Goal: Task Accomplishment & Management: Manage account settings

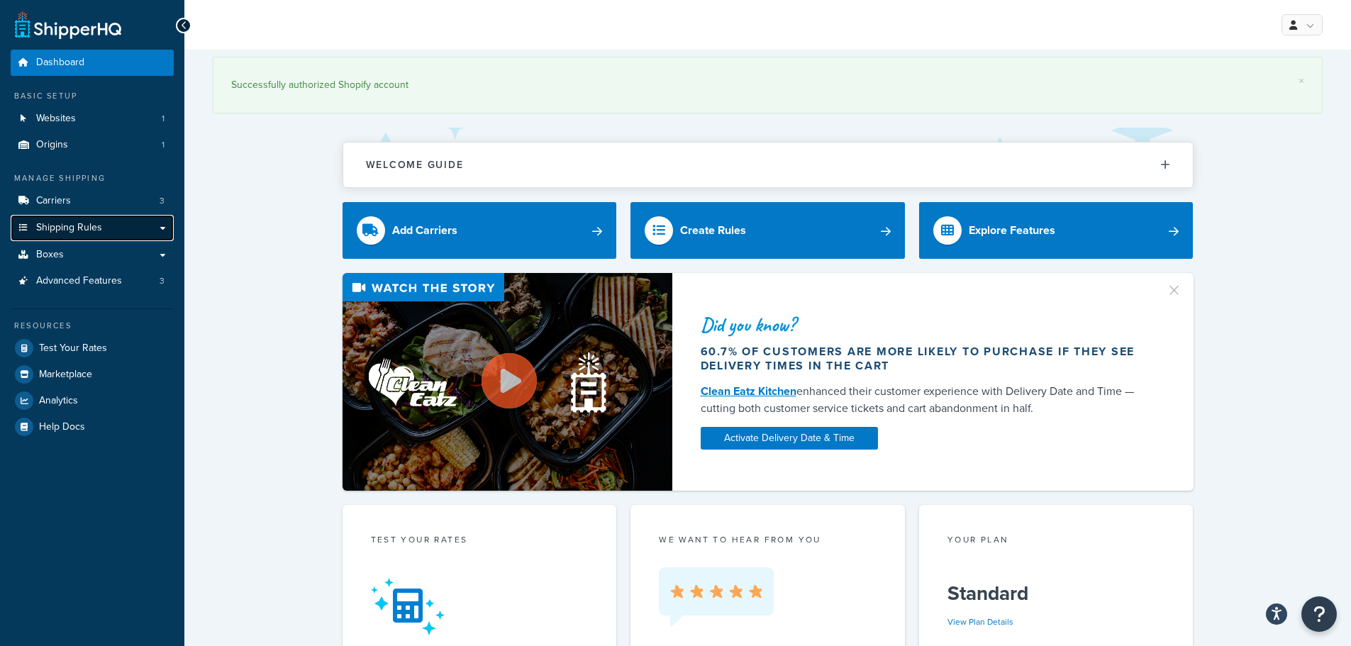
click at [78, 233] on span "Shipping Rules" at bounding box center [69, 228] width 66 height 12
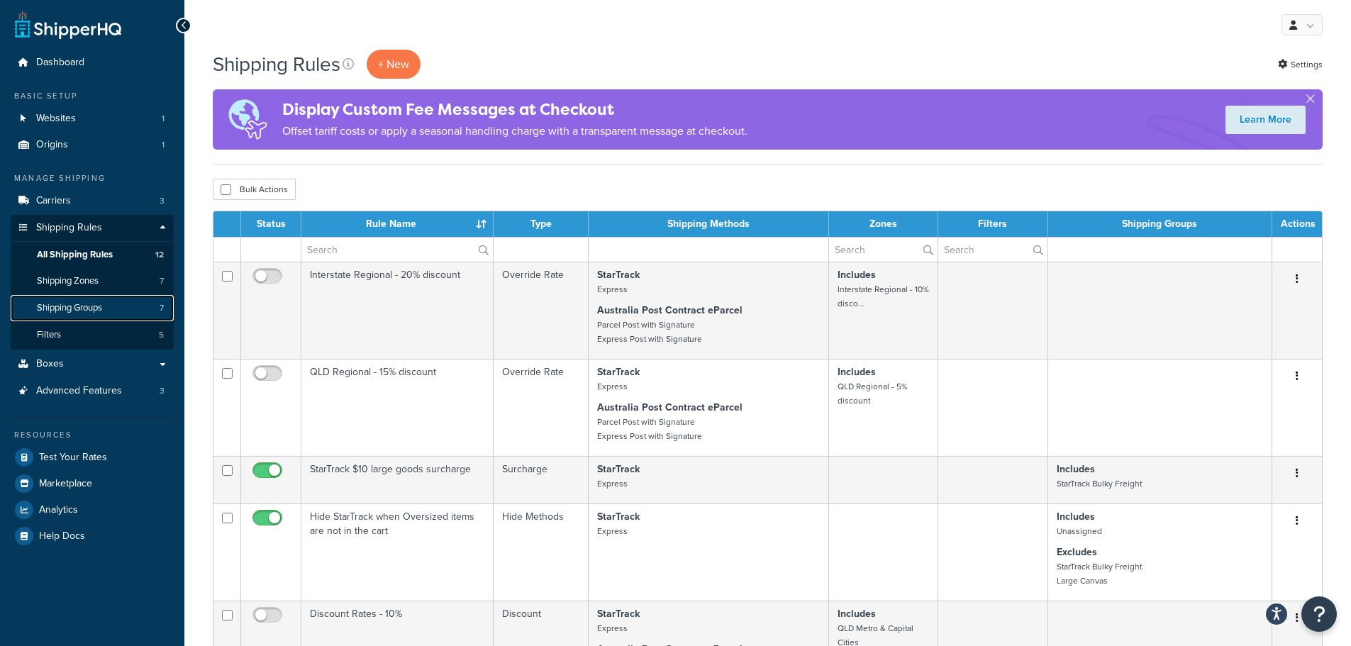
click at [77, 306] on span "Shipping Groups" at bounding box center [69, 308] width 65 height 12
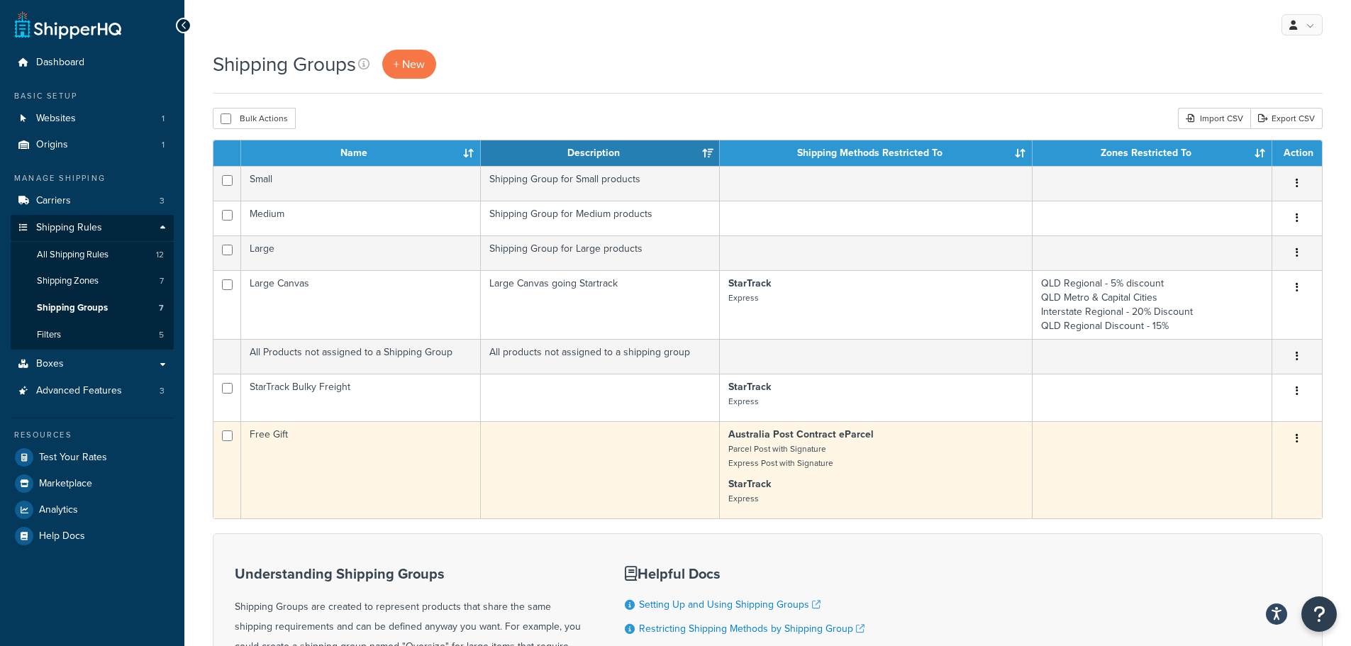
click at [684, 456] on td at bounding box center [601, 469] width 240 height 97
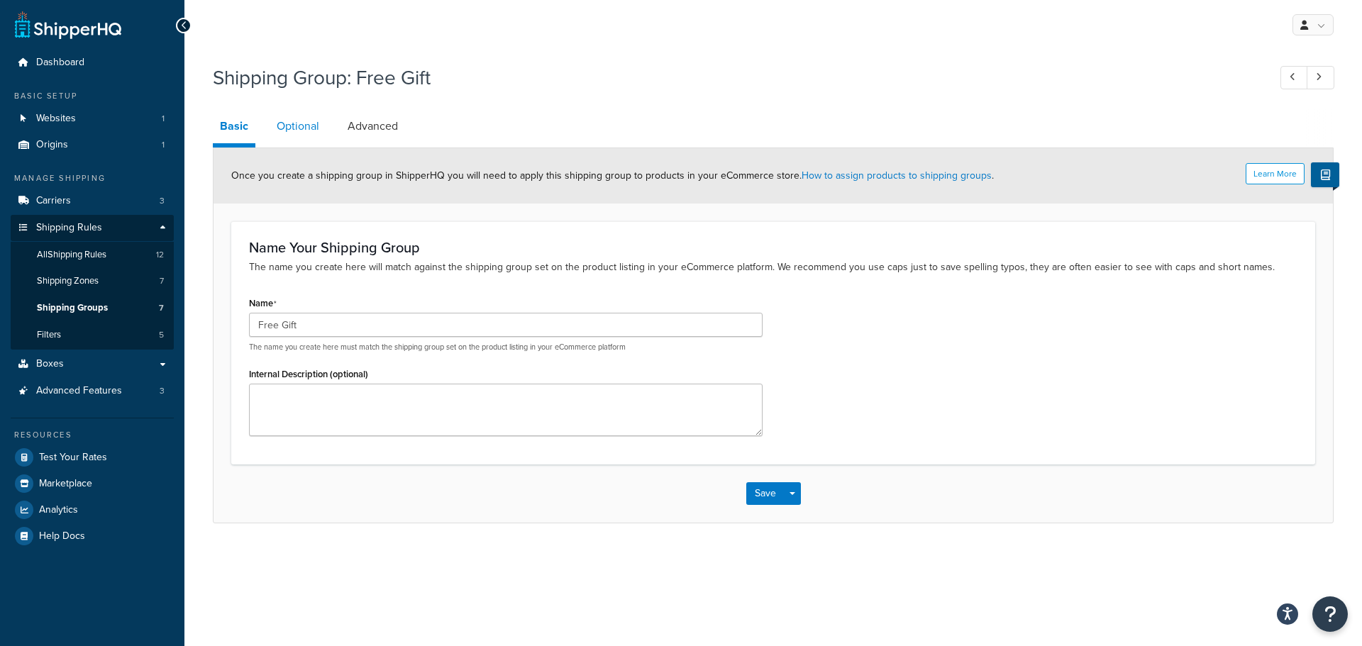
click at [302, 126] on link "Optional" at bounding box center [298, 126] width 57 height 34
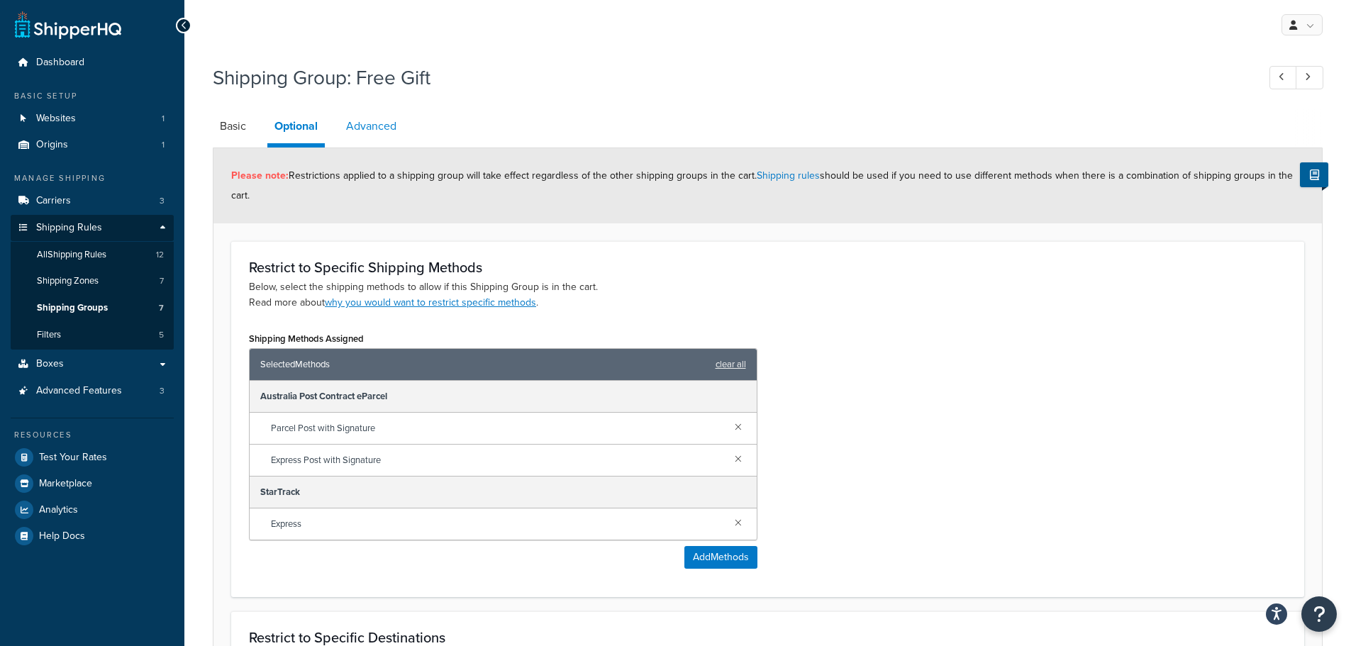
click at [377, 122] on link "Advanced" at bounding box center [371, 126] width 65 height 34
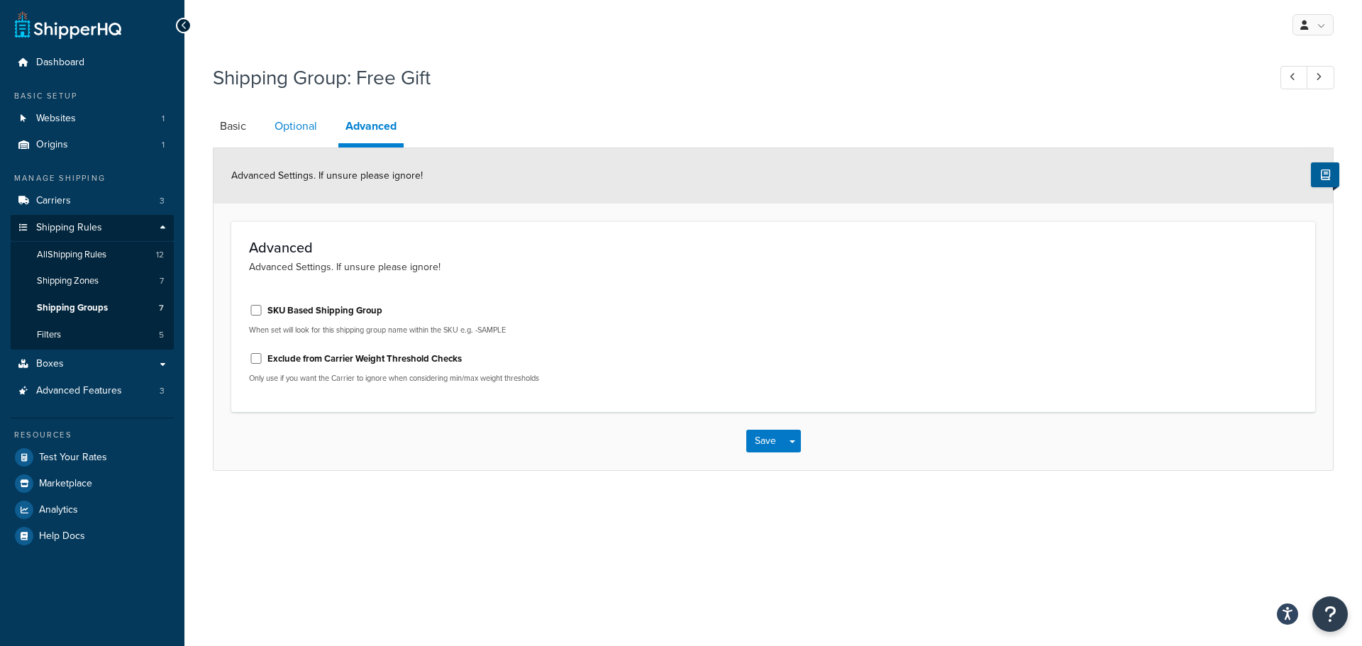
click at [306, 126] on link "Optional" at bounding box center [295, 126] width 57 height 34
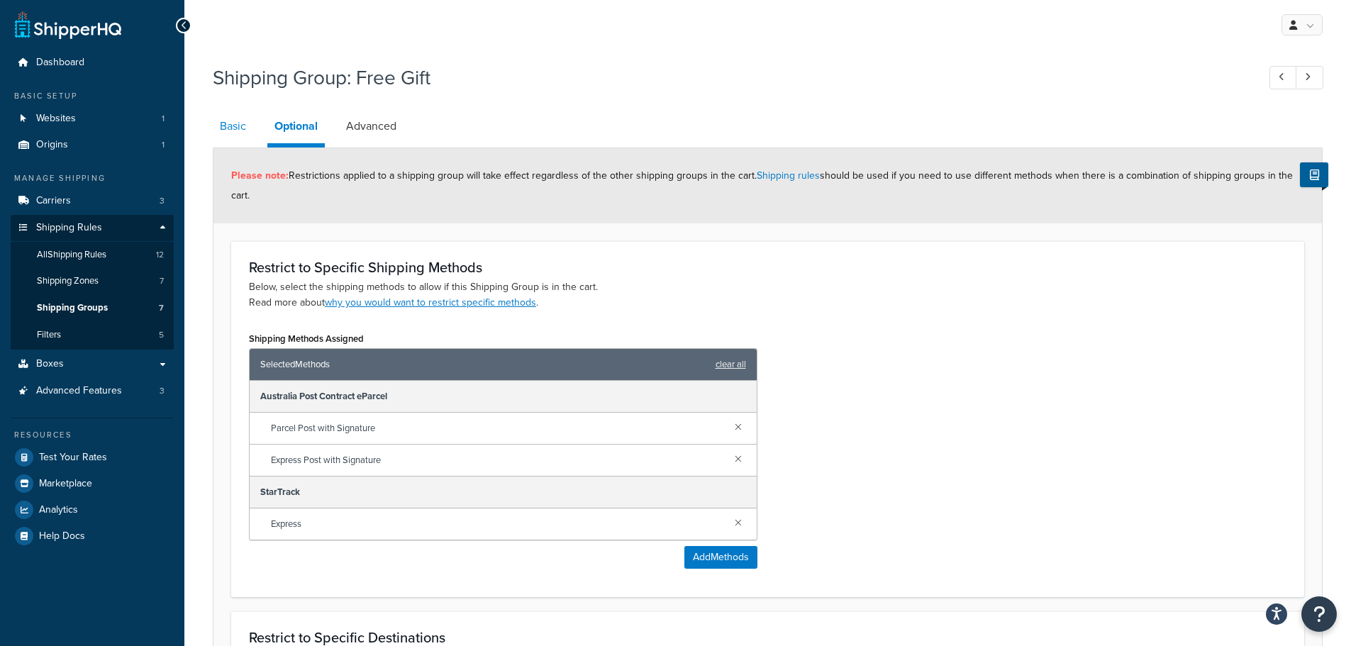
click at [235, 126] on link "Basic" at bounding box center [233, 126] width 40 height 34
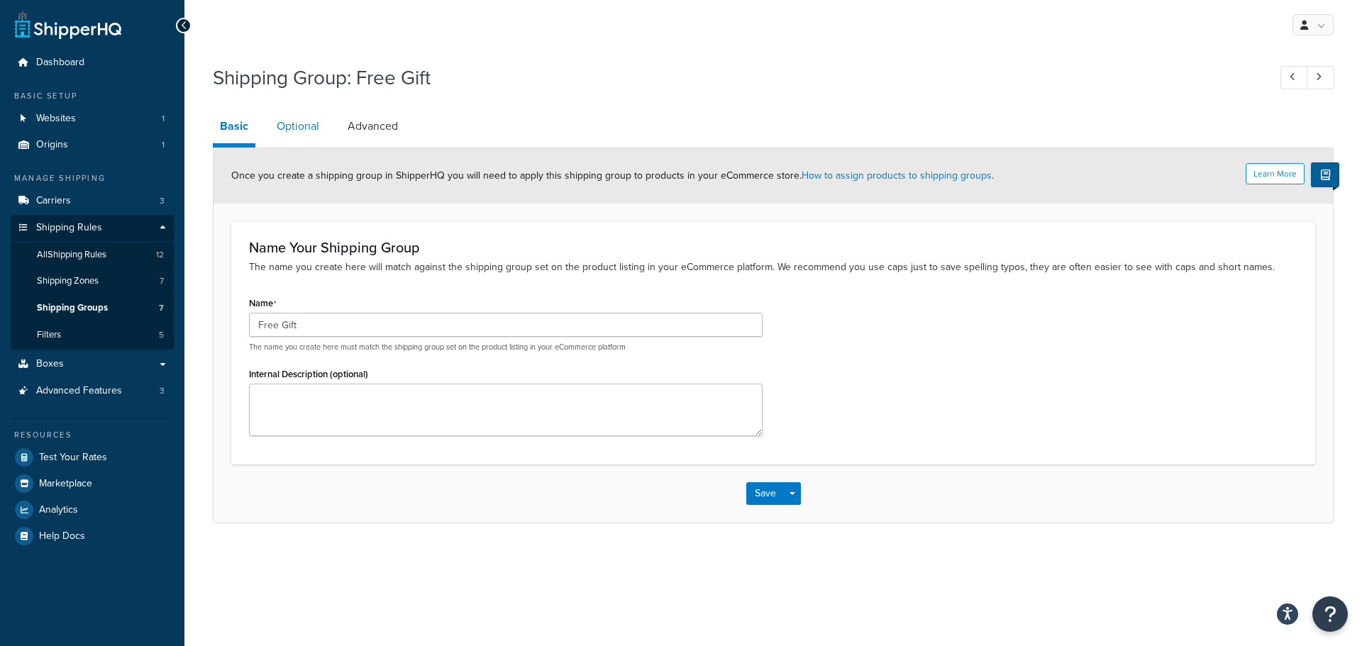
click at [302, 128] on link "Optional" at bounding box center [298, 126] width 57 height 34
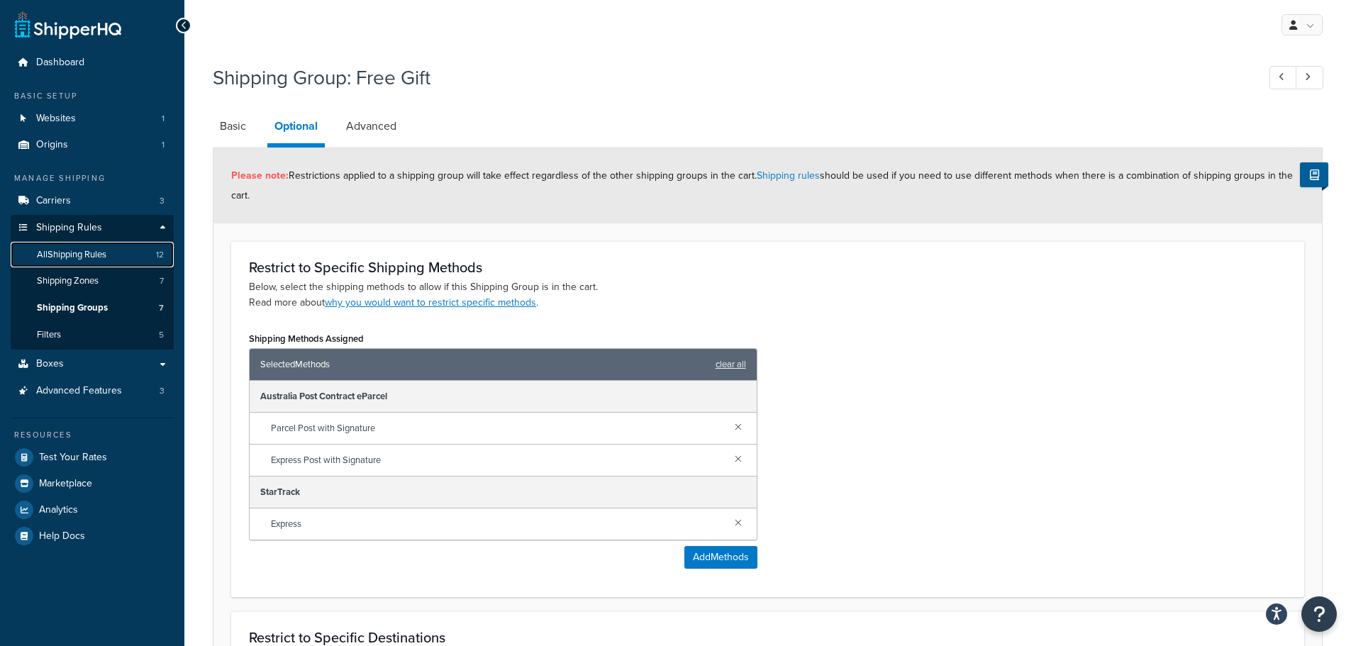
click at [77, 251] on span "All Shipping Rules" at bounding box center [72, 255] width 70 height 12
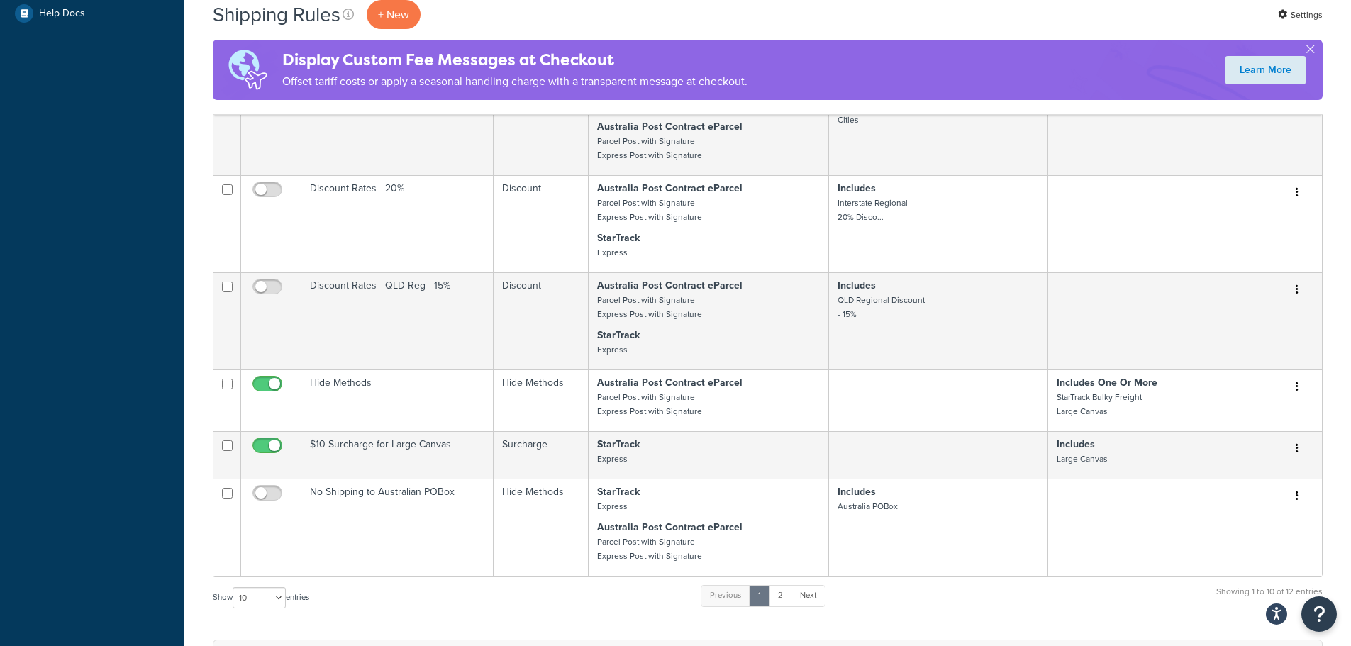
scroll to position [567, 0]
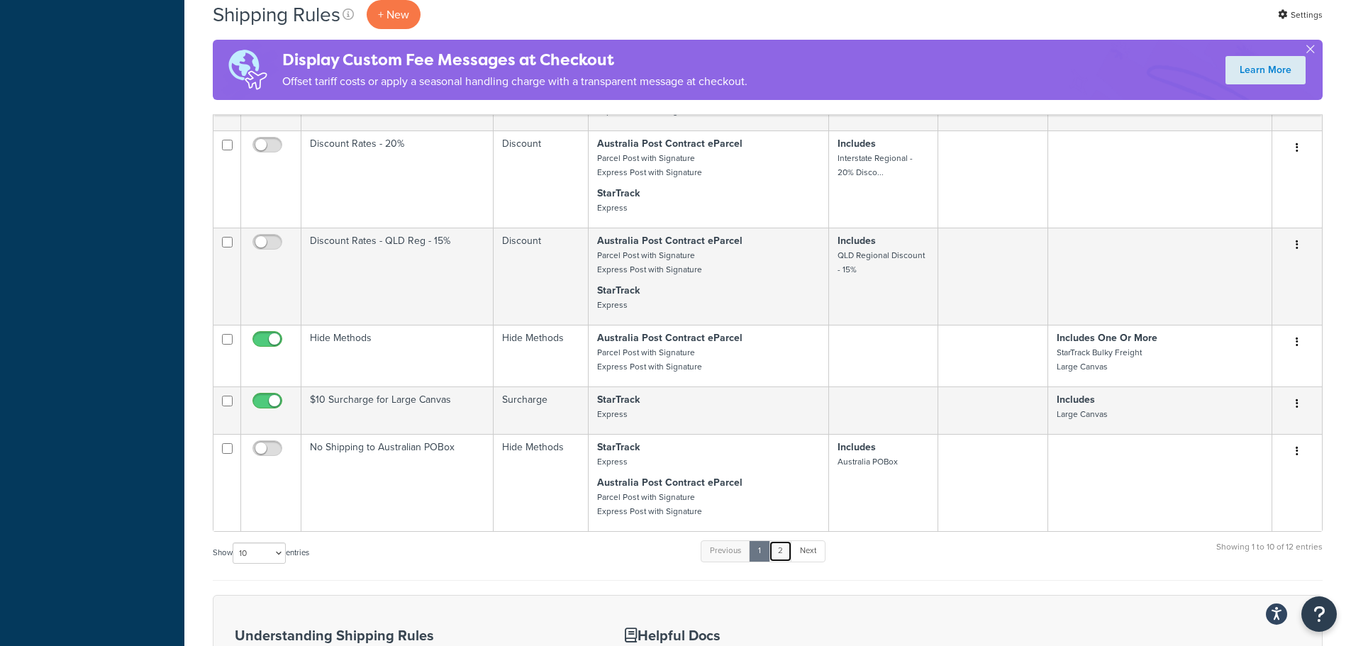
click at [782, 547] on link "2" at bounding box center [780, 550] width 23 height 21
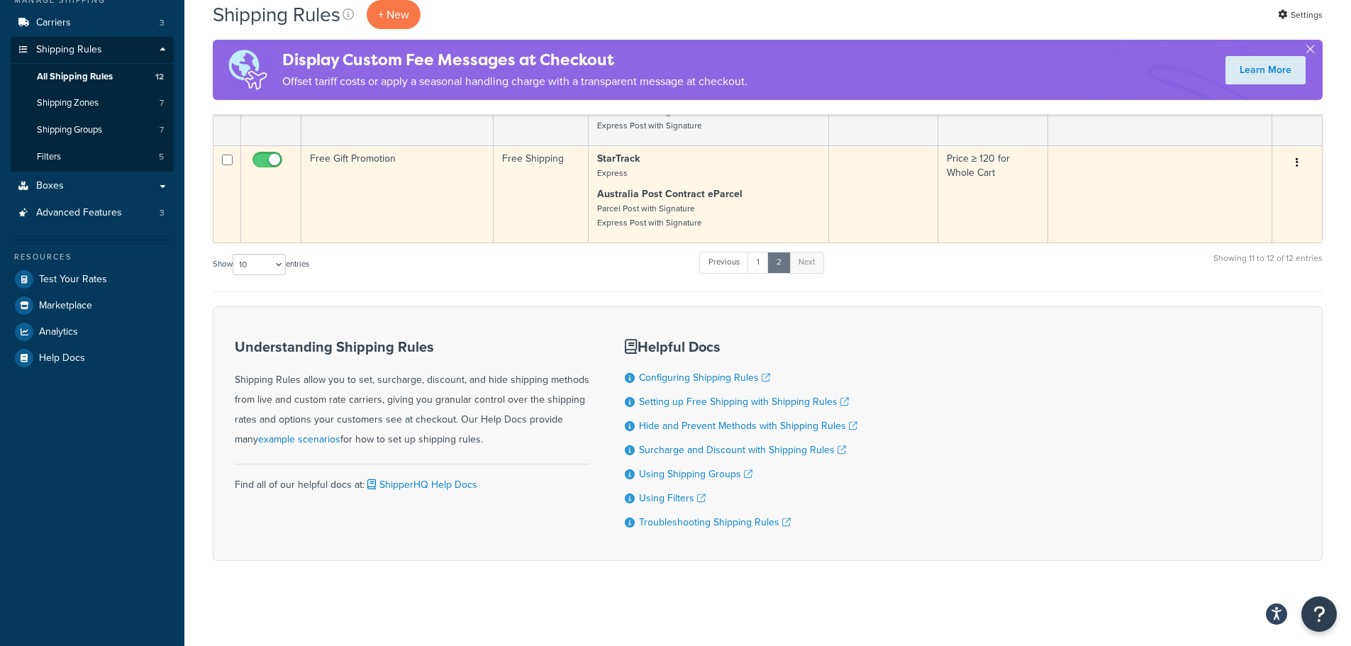
click at [358, 158] on td "Free Gift Promotion" at bounding box center [397, 193] width 192 height 97
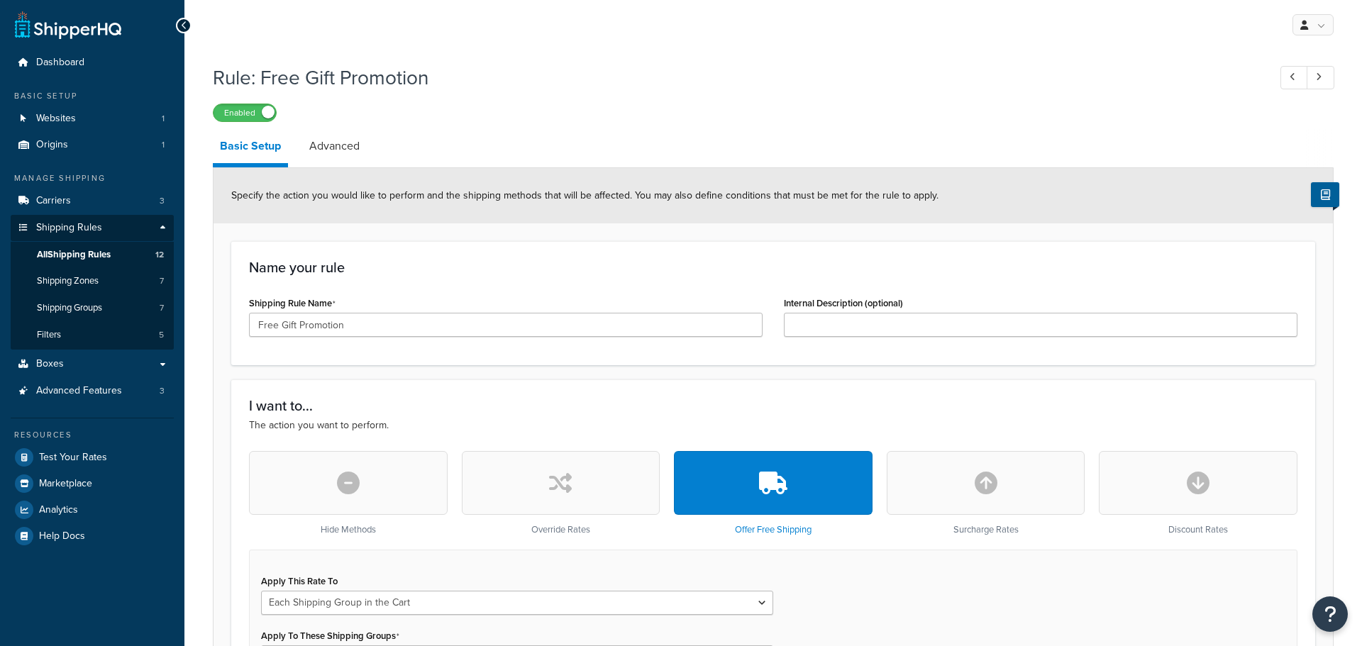
select select "SHIPPING_GROUP"
